Goal: Find specific page/section: Find specific page/section

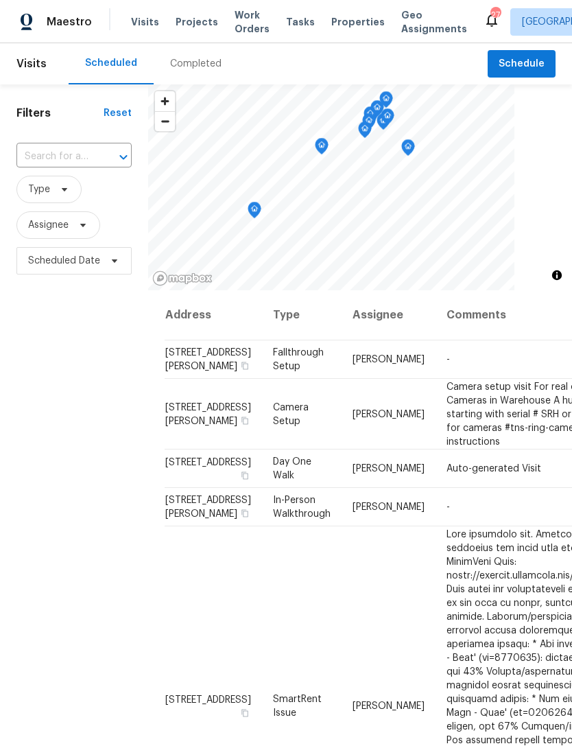
click at [86, 160] on input "text" at bounding box center [54, 156] width 77 height 21
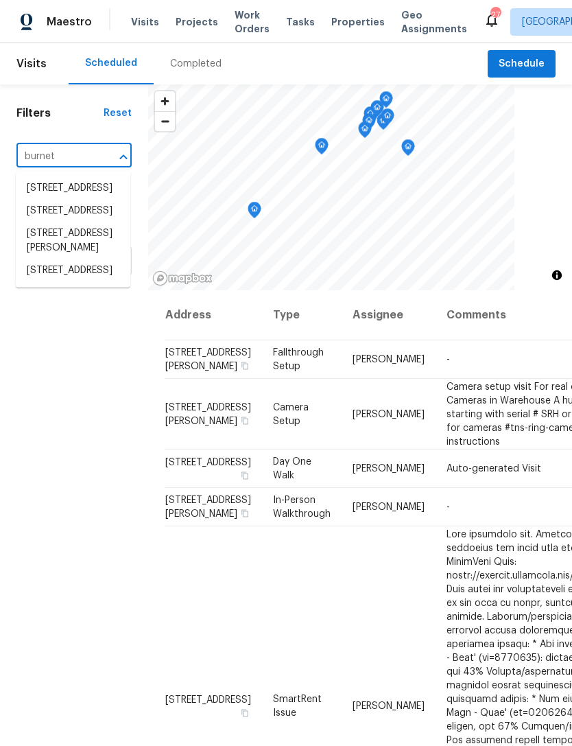
type input "burnett"
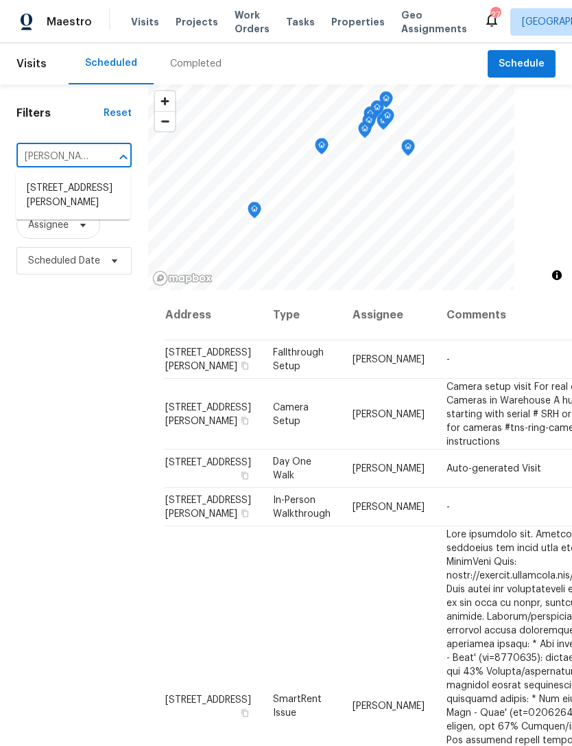
click at [88, 192] on li "[STREET_ADDRESS][PERSON_NAME]" at bounding box center [73, 195] width 115 height 37
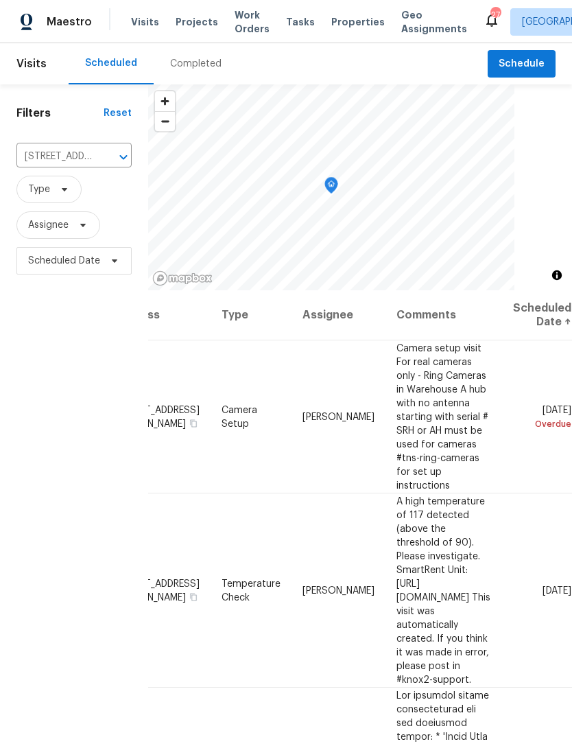
scroll to position [0, 106]
click at [0, 0] on icon at bounding box center [0, 0] width 0 height 0
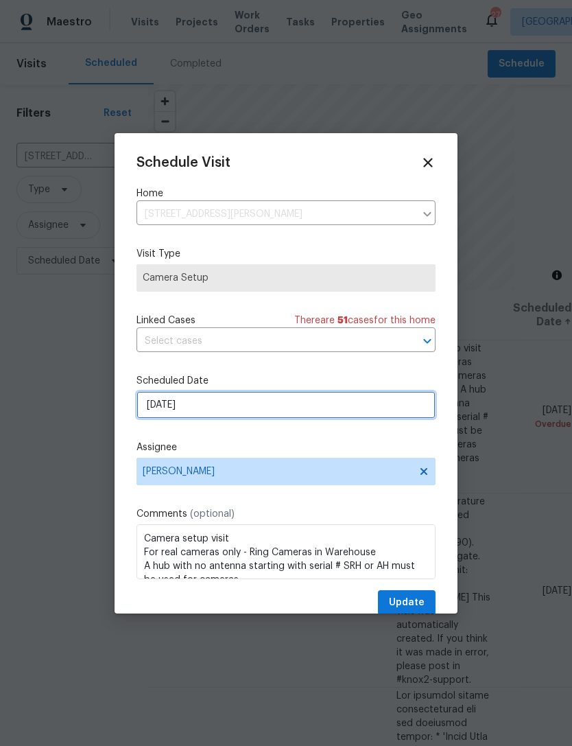
click at [272, 397] on input "8/21/2025" at bounding box center [286, 404] width 299 height 27
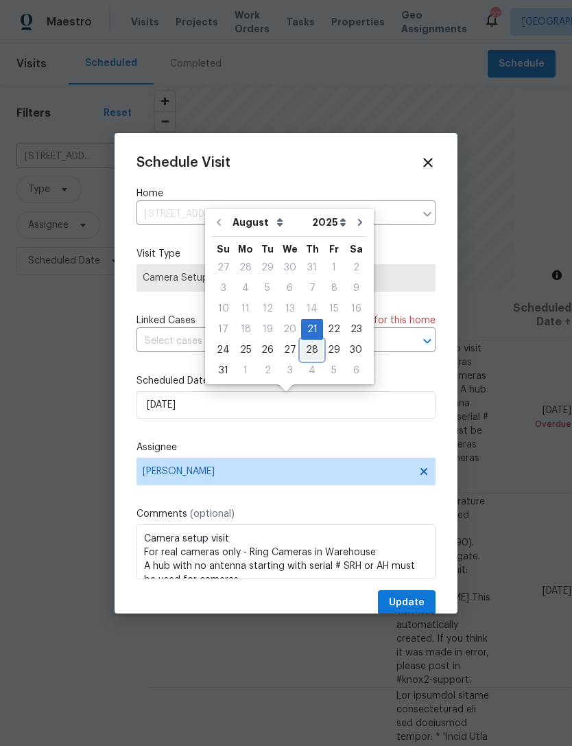
click at [314, 349] on div "28" at bounding box center [312, 349] width 22 height 19
type input "8/28/2025"
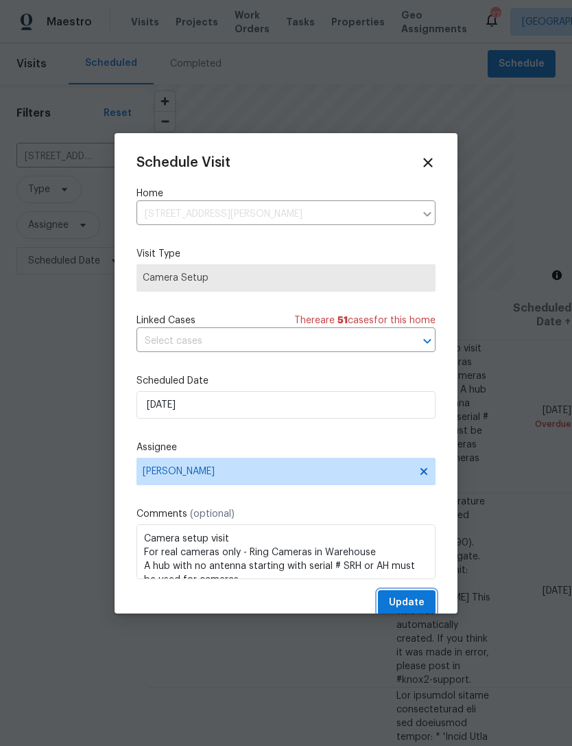
click at [410, 599] on span "Update" at bounding box center [407, 602] width 36 height 17
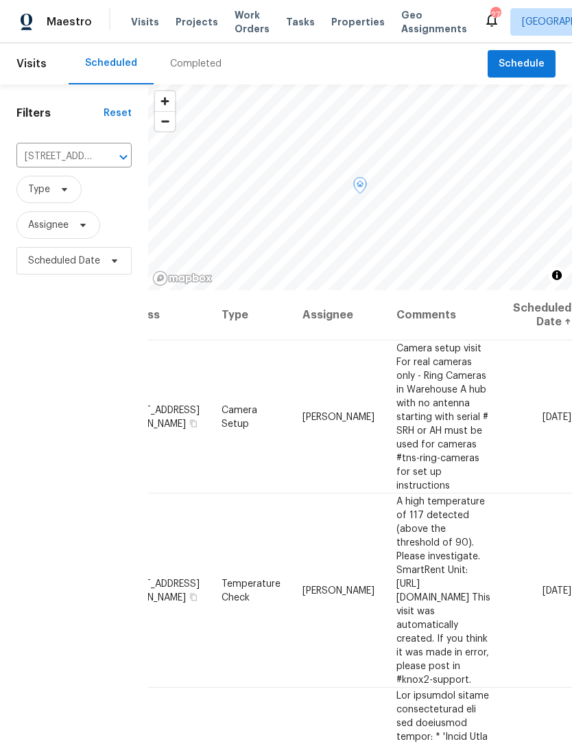
click at [0, 0] on icon at bounding box center [0, 0] width 0 height 0
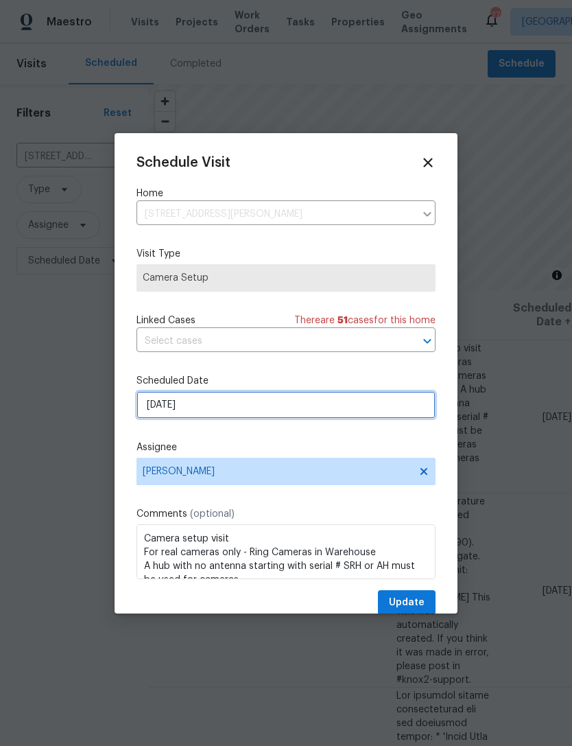
click at [345, 410] on input "8/28/2025" at bounding box center [286, 404] width 299 height 27
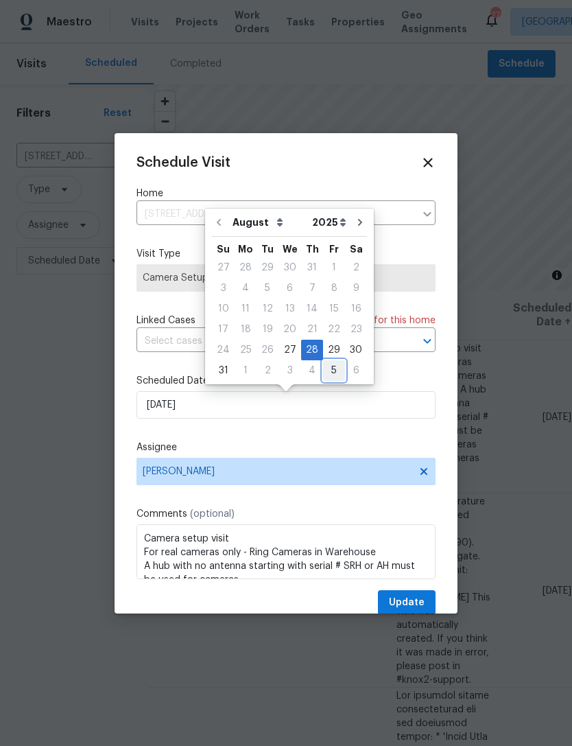
click at [331, 372] on div "5" at bounding box center [334, 370] width 22 height 19
type input "[DATE]"
select select "8"
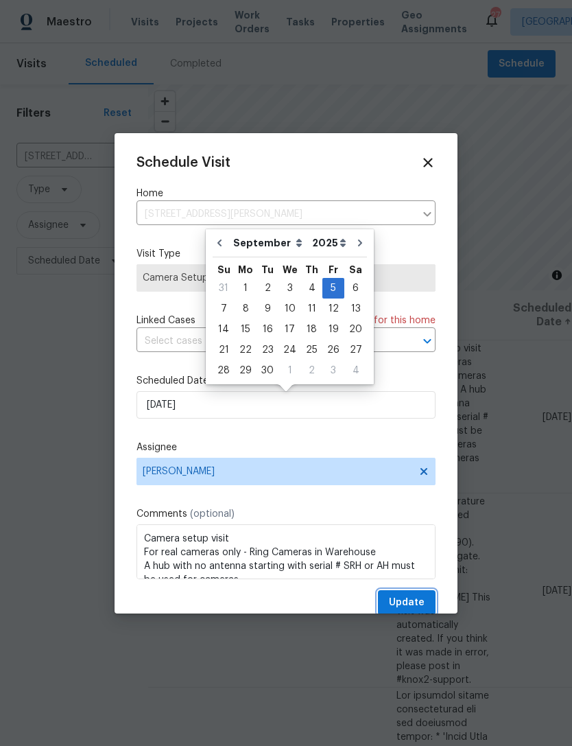
click at [414, 602] on span "Update" at bounding box center [407, 602] width 36 height 17
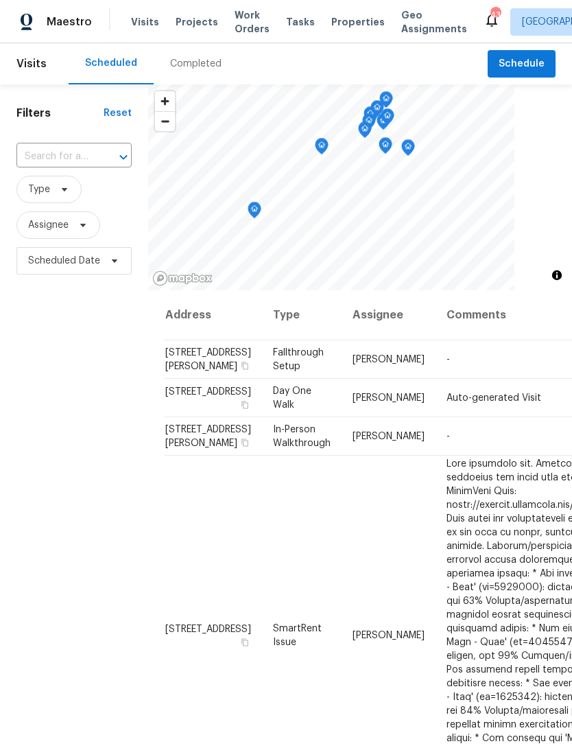
click at [64, 159] on input "text" at bounding box center [54, 156] width 77 height 21
type input "3300 m"
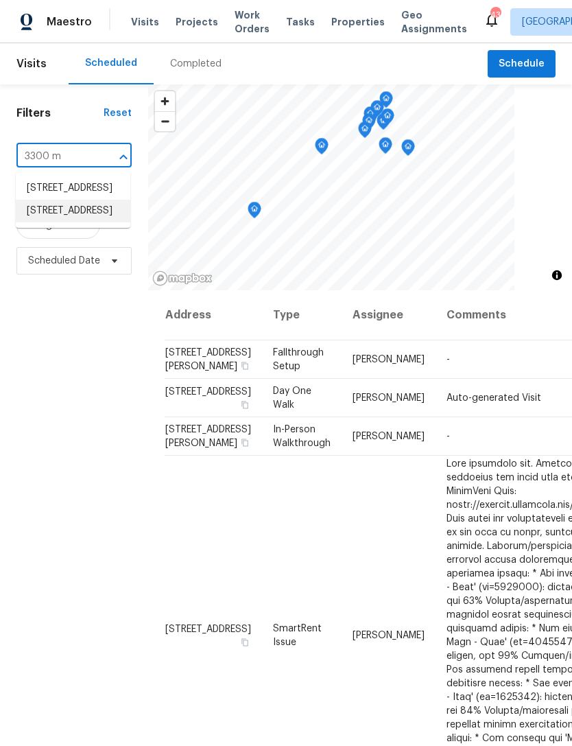
click at [56, 222] on li "3300 Mossdale Ave, Durham, NC 27707" at bounding box center [73, 211] width 115 height 23
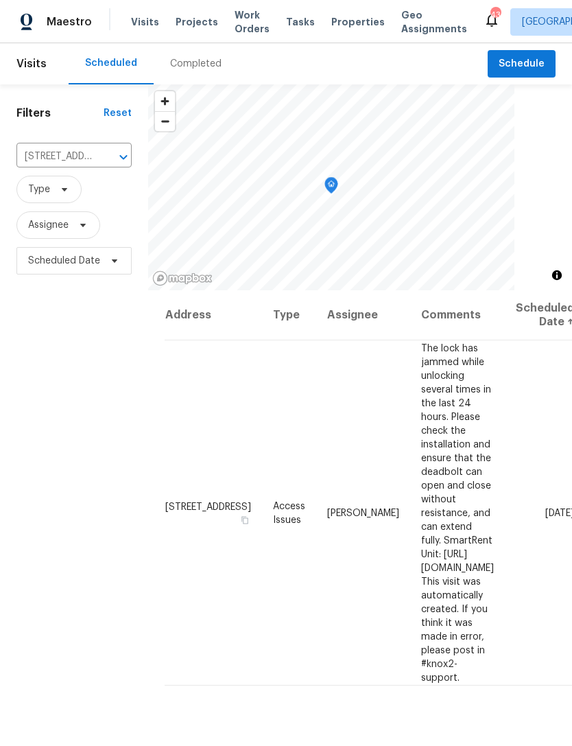
click at [192, 19] on span "Projects" at bounding box center [197, 22] width 43 height 14
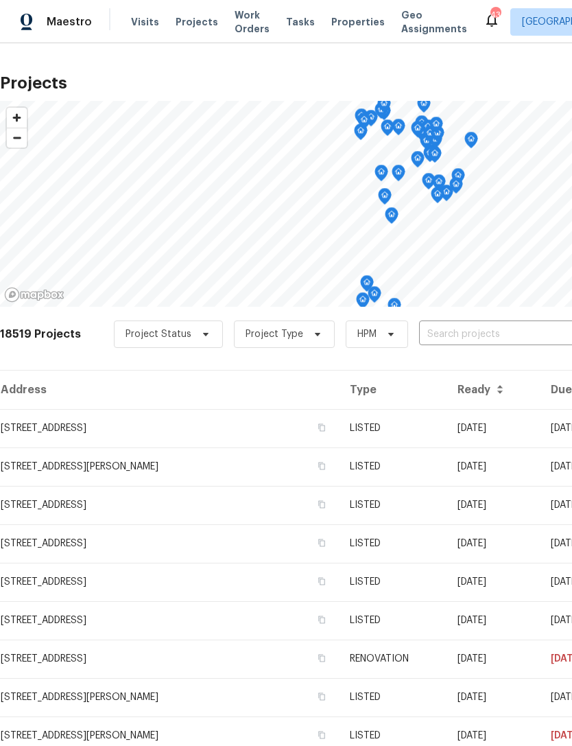
click at [472, 336] on input "text" at bounding box center [497, 334] width 157 height 21
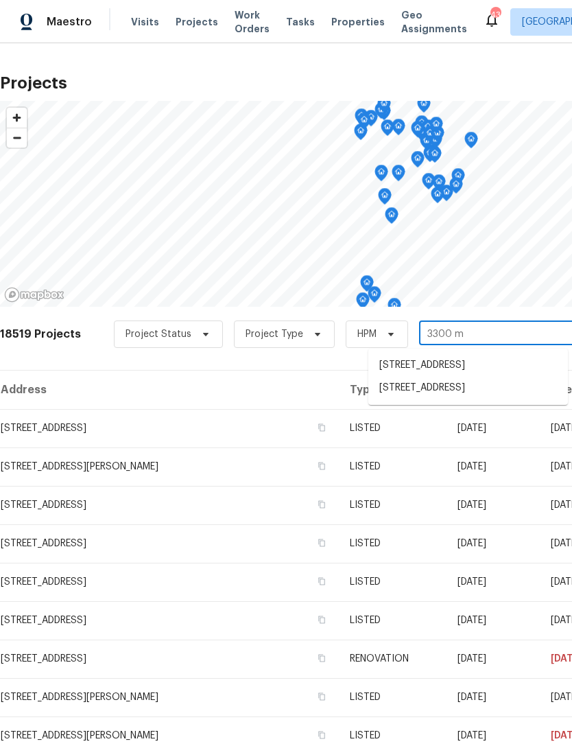
type input "3300 mo"
click at [513, 360] on li "3300 Mossdale Ave, Durham, NC 27707" at bounding box center [468, 365] width 200 height 23
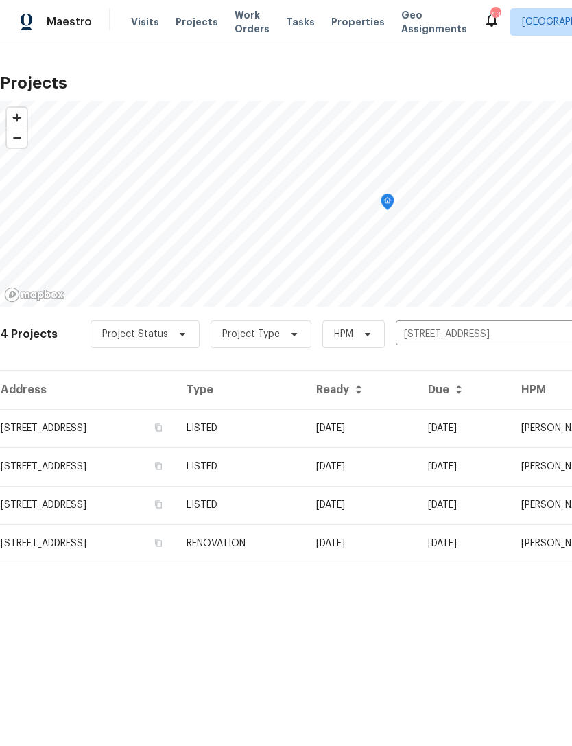
click at [121, 426] on td "3300 Mossdale Ave, Durham, NC 27707" at bounding box center [88, 428] width 176 height 38
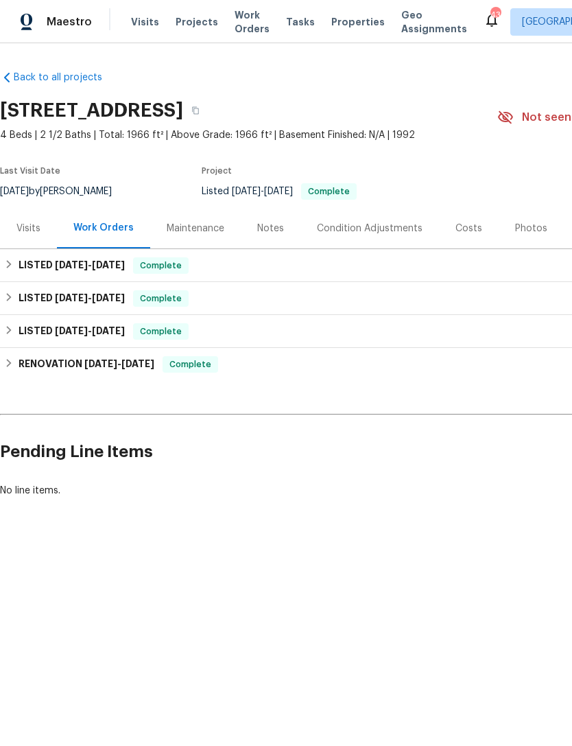
click at [522, 226] on div "Photos" at bounding box center [531, 229] width 32 height 14
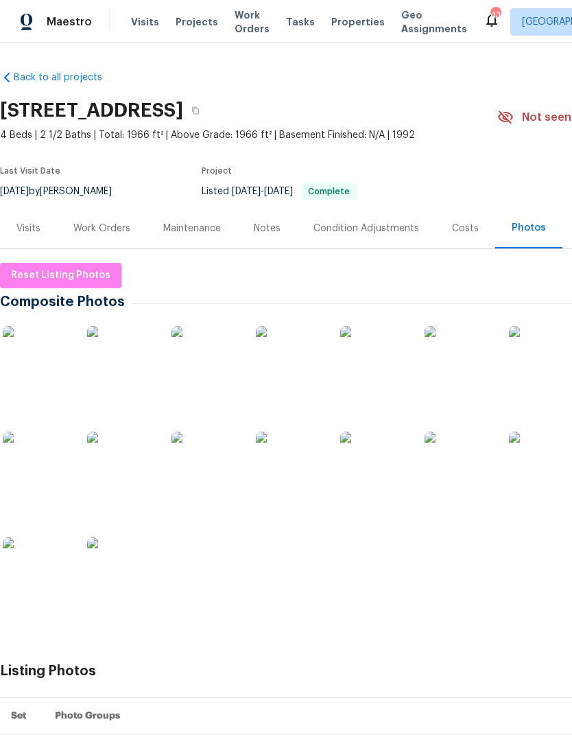
click at [296, 366] on img at bounding box center [290, 360] width 69 height 69
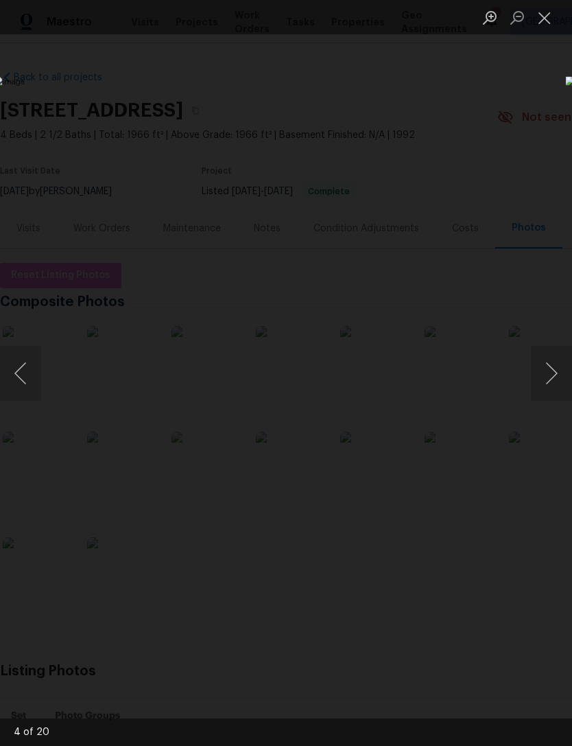
click at [554, 375] on button "Next image" at bounding box center [551, 373] width 41 height 55
click at [552, 371] on button "Next image" at bounding box center [551, 373] width 41 height 55
click at [547, 375] on button "Next image" at bounding box center [551, 373] width 41 height 55
click at [548, 375] on button "Next image" at bounding box center [551, 373] width 41 height 55
click at [547, 21] on button "Close lightbox" at bounding box center [544, 17] width 27 height 24
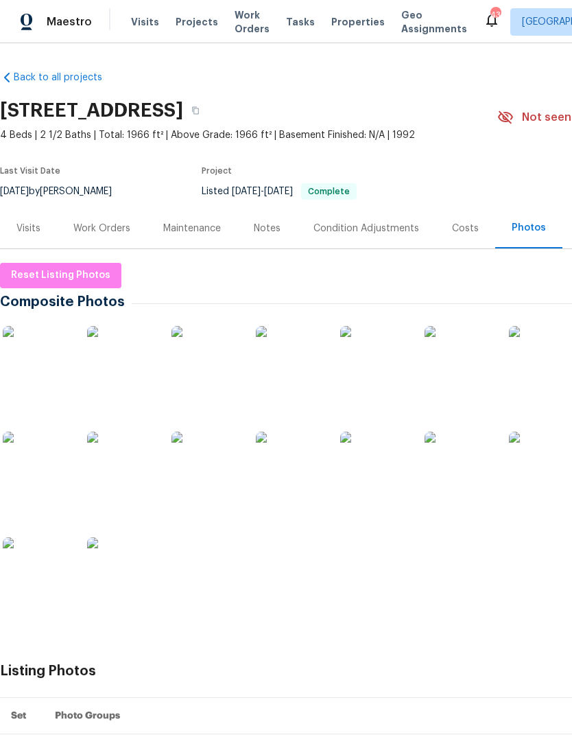
click at [285, 358] on img at bounding box center [290, 360] width 69 height 69
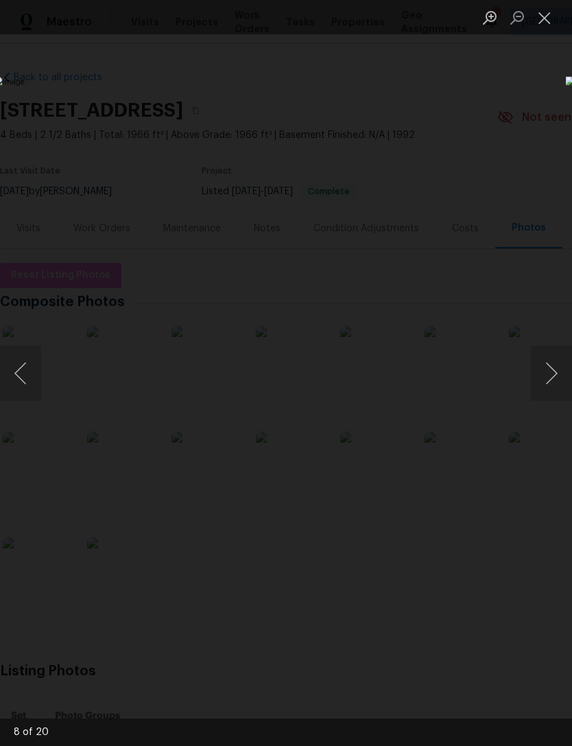
click at [36, 375] on button "Previous image" at bounding box center [20, 373] width 41 height 55
click at [35, 375] on button "Previous image" at bounding box center [20, 373] width 41 height 55
click at [30, 377] on button "Previous image" at bounding box center [20, 373] width 41 height 55
click at [22, 373] on button "Previous image" at bounding box center [20, 373] width 41 height 55
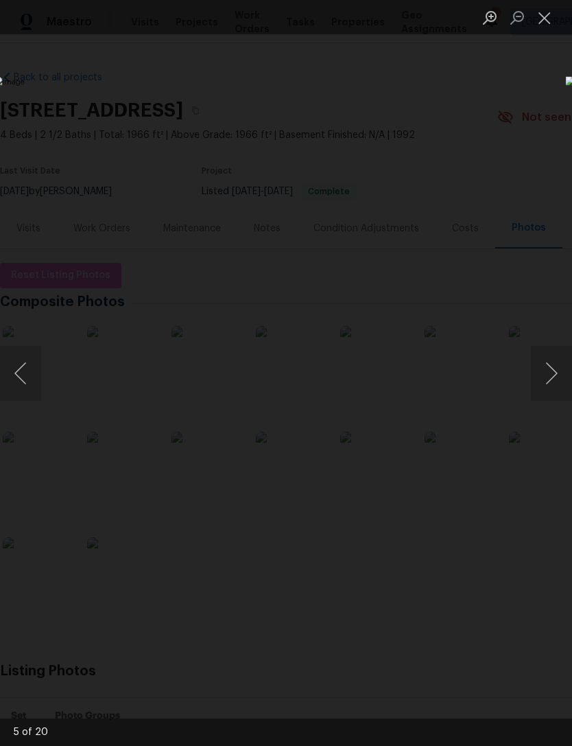
click at [19, 370] on button "Previous image" at bounding box center [20, 373] width 41 height 55
